Goal: Navigation & Orientation: Understand site structure

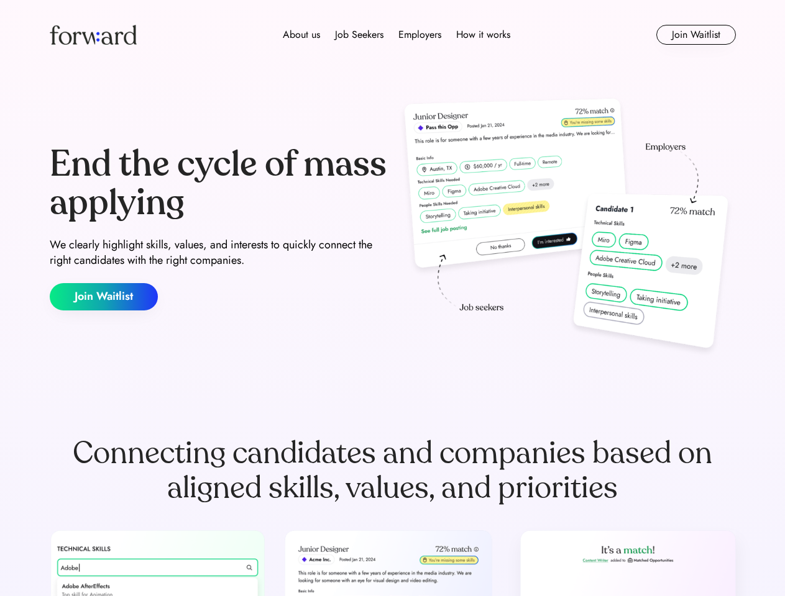
click at [392, 298] on div "End the cycle of mass applying We clearly highlight skills, values, and interes…" at bounding box center [393, 227] width 686 height 267
click at [393, 35] on div "About us Job Seekers Employers How it works" at bounding box center [396, 34] width 489 height 15
click at [93, 35] on img at bounding box center [93, 35] width 87 height 20
click at [396, 35] on div "About us Job Seekers Employers How it works" at bounding box center [396, 34] width 489 height 15
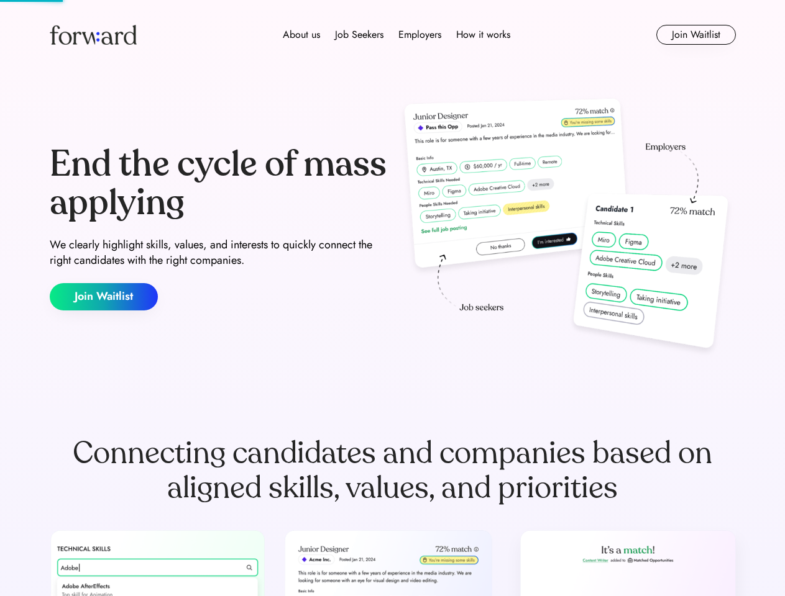
click at [301, 35] on div "About us" at bounding box center [301, 34] width 37 height 15
click at [359, 35] on div "Job Seekers" at bounding box center [359, 34] width 48 height 15
click at [419, 35] on div "Employers" at bounding box center [419, 34] width 43 height 15
click at [482, 35] on div "How it works" at bounding box center [483, 34] width 54 height 15
click at [695, 35] on button "Join Waitlist" at bounding box center [696, 35] width 80 height 20
